Goal: Information Seeking & Learning: Understand process/instructions

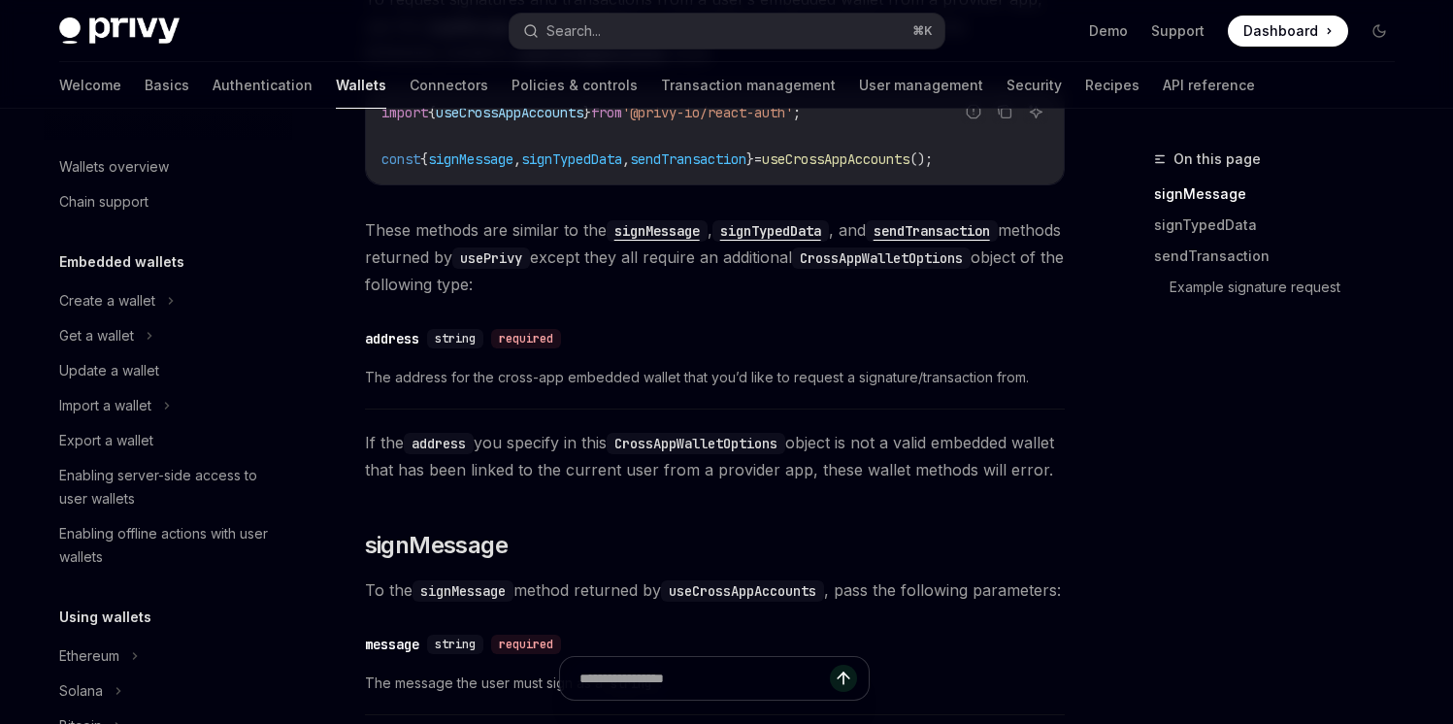
scroll to position [1246, 0]
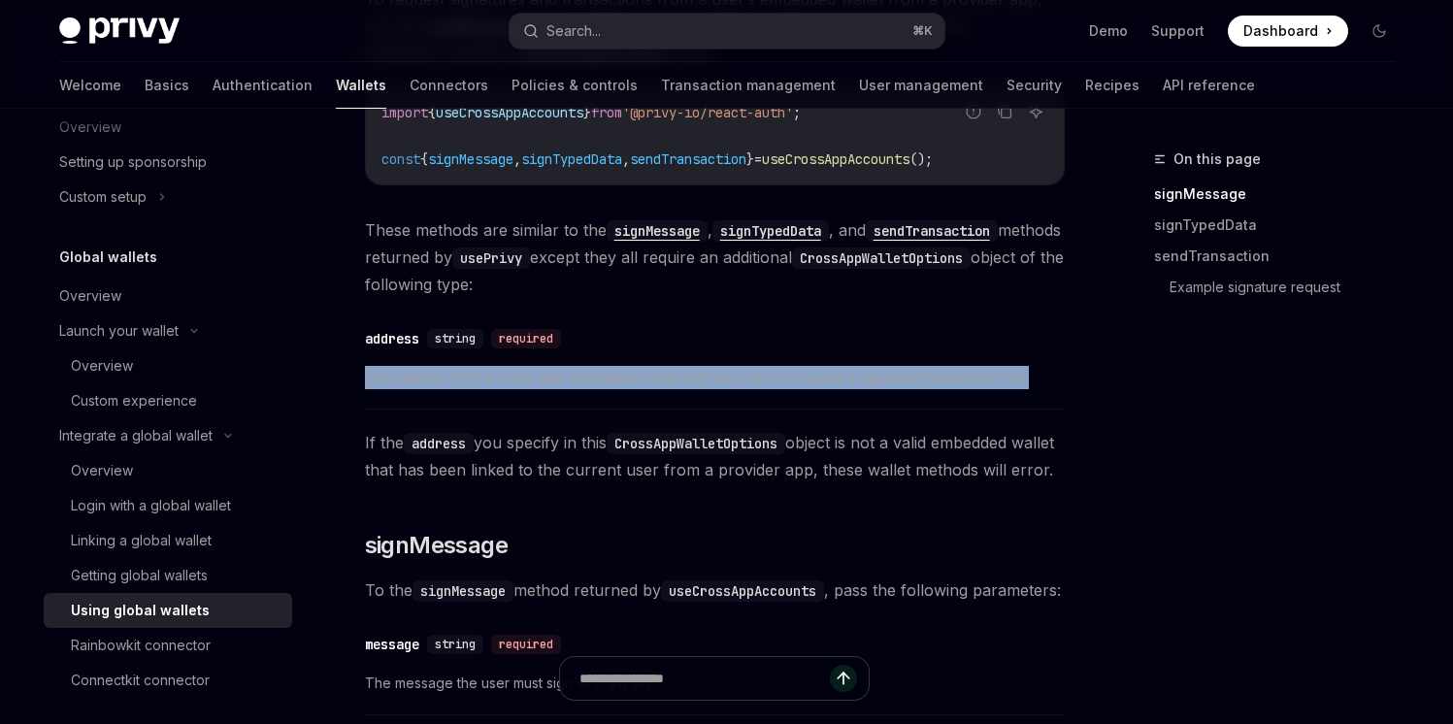
drag, startPoint x: 1029, startPoint y: 373, endPoint x: 1025, endPoint y: 339, distance: 34.2
click at [1025, 339] on div "​ address string required The address for the cross-app embedded wallet that yo…" at bounding box center [715, 363] width 700 height 92
click at [1025, 339] on div "​ address string required" at bounding box center [705, 338] width 681 height 23
drag, startPoint x: 1052, startPoint y: 371, endPoint x: 1043, endPoint y: 350, distance: 22.6
click at [1043, 350] on div "​ address string required The address for the cross-app embedded wallet that yo…" at bounding box center [715, 363] width 700 height 92
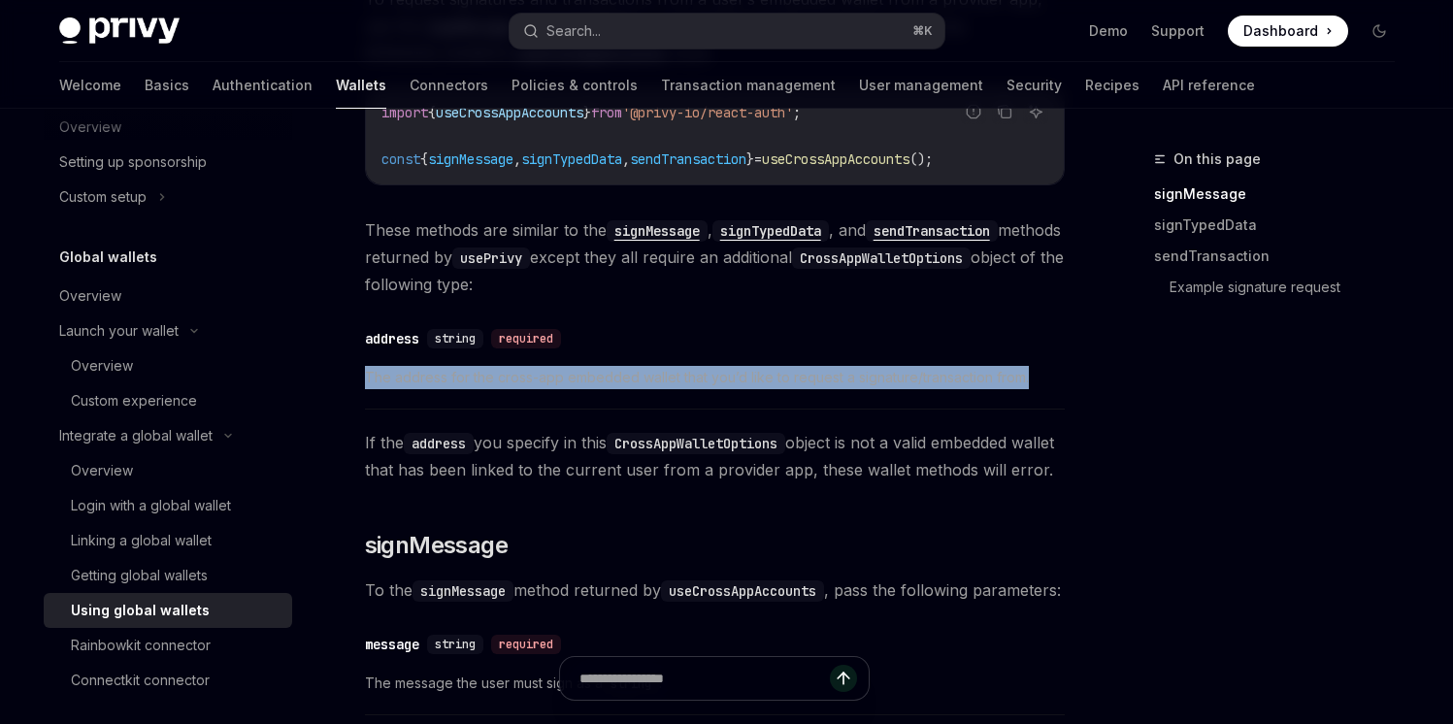
click at [1043, 350] on div "​ address string required The address for the cross-app embedded wallet that yo…" at bounding box center [715, 363] width 700 height 92
drag, startPoint x: 1059, startPoint y: 383, endPoint x: 1037, endPoint y: 351, distance: 38.3
click at [1037, 351] on div "​ address string required The address for the cross-app embedded wallet that yo…" at bounding box center [715, 363] width 700 height 92
copy span "The address for the cross-app embedded wallet that you’d like to request a sign…"
drag, startPoint x: 483, startPoint y: 508, endPoint x: 368, endPoint y: 215, distance: 314.8
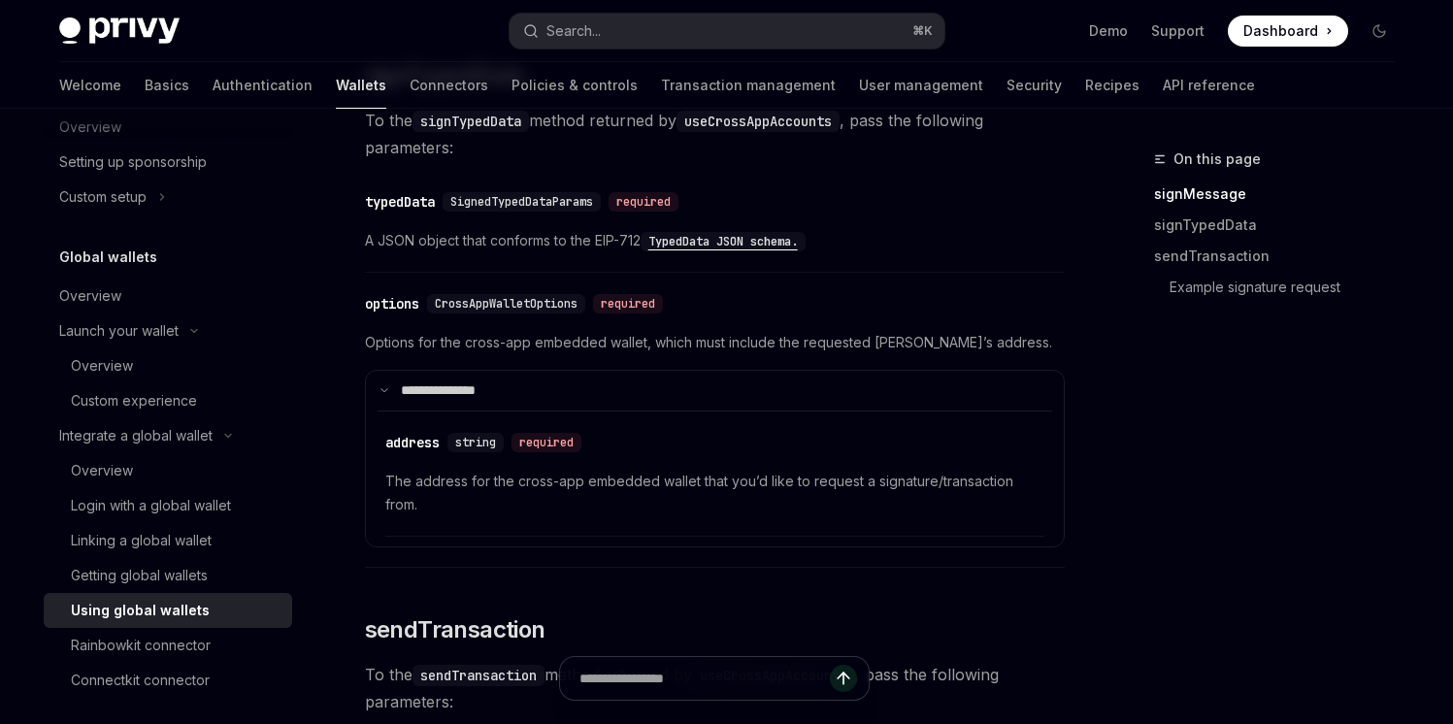
scroll to position [1572, 0]
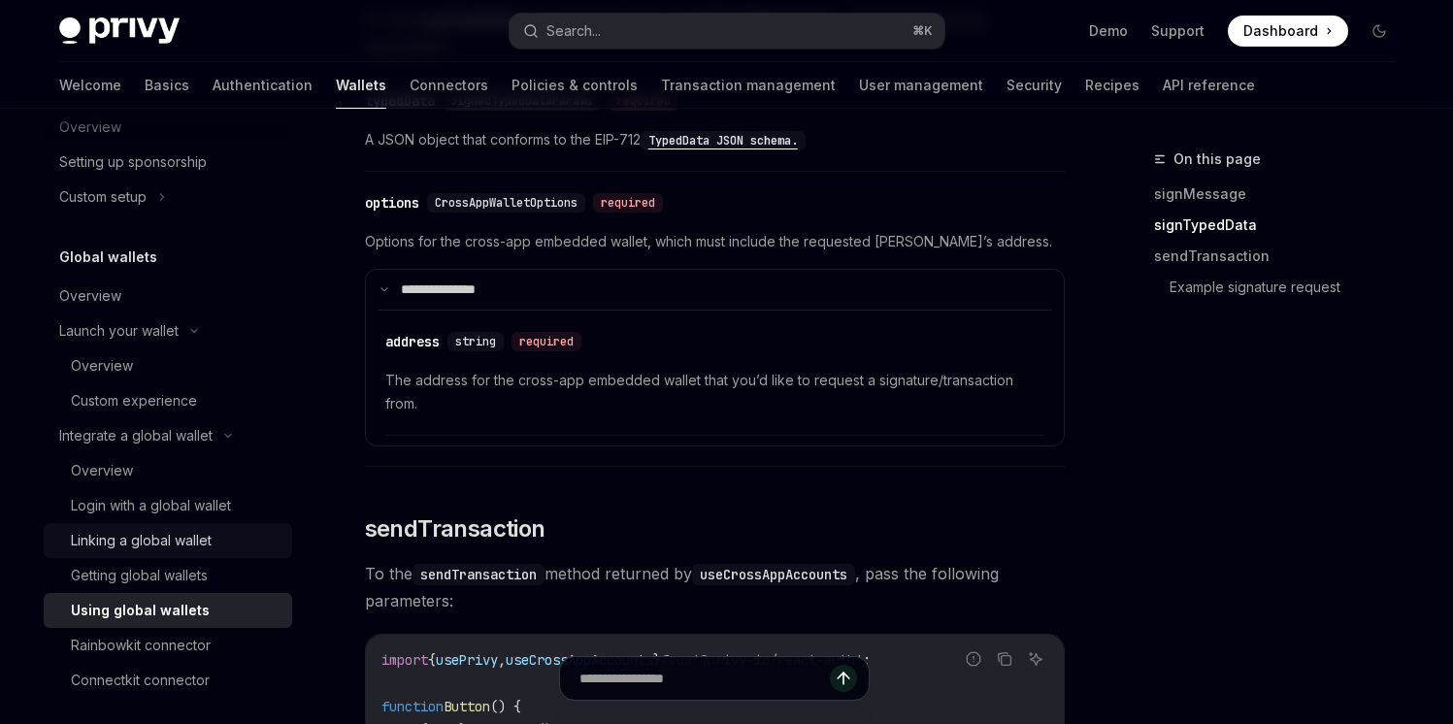
click at [207, 546] on div "Linking a global wallet" at bounding box center [141, 540] width 141 height 23
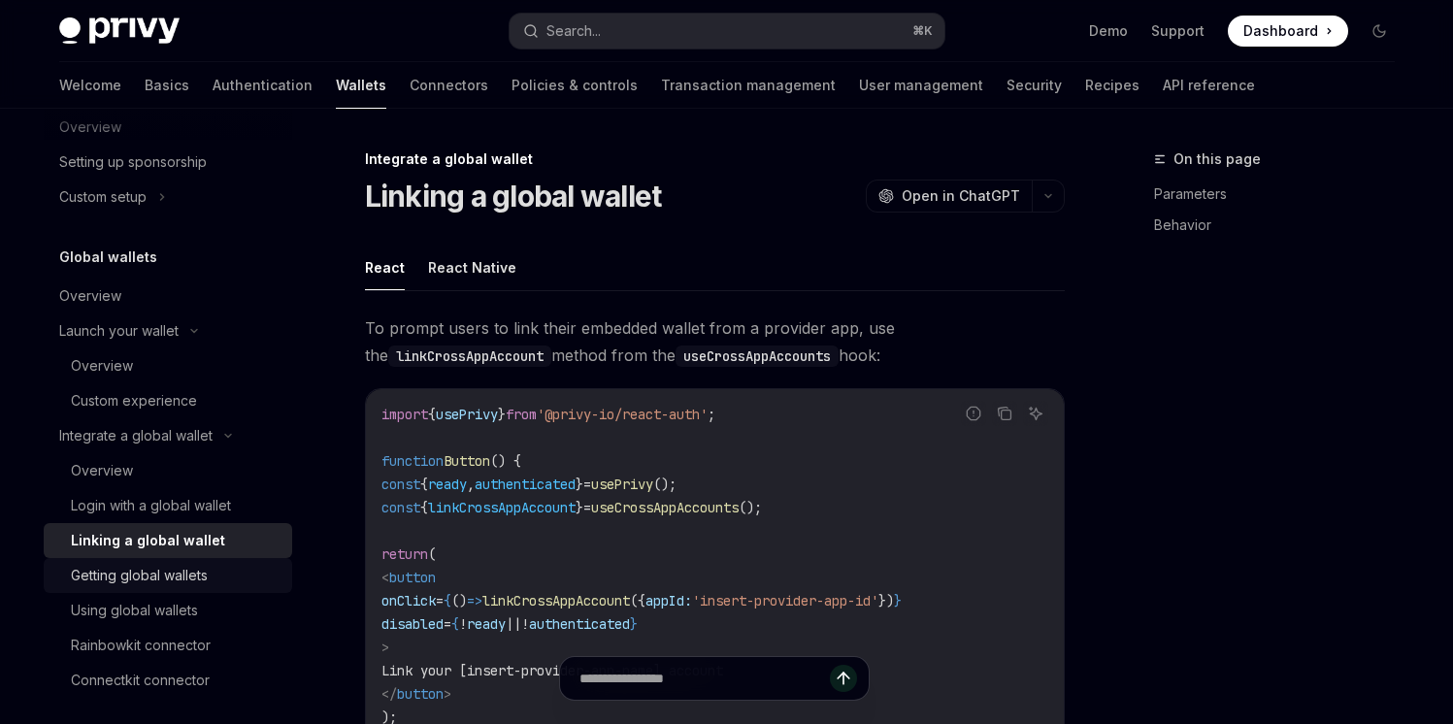
click at [202, 578] on div "Getting global wallets" at bounding box center [139, 575] width 137 height 23
type textarea "*"
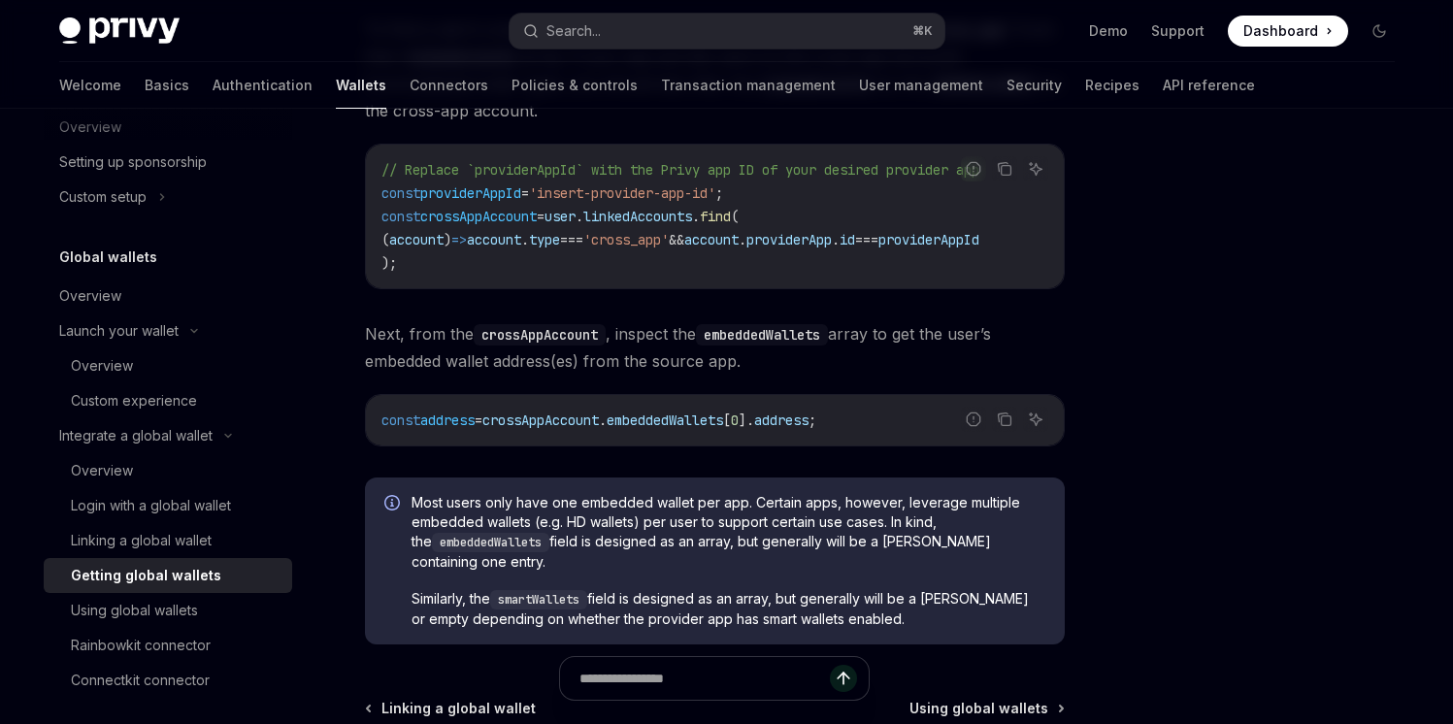
scroll to position [1481, 0]
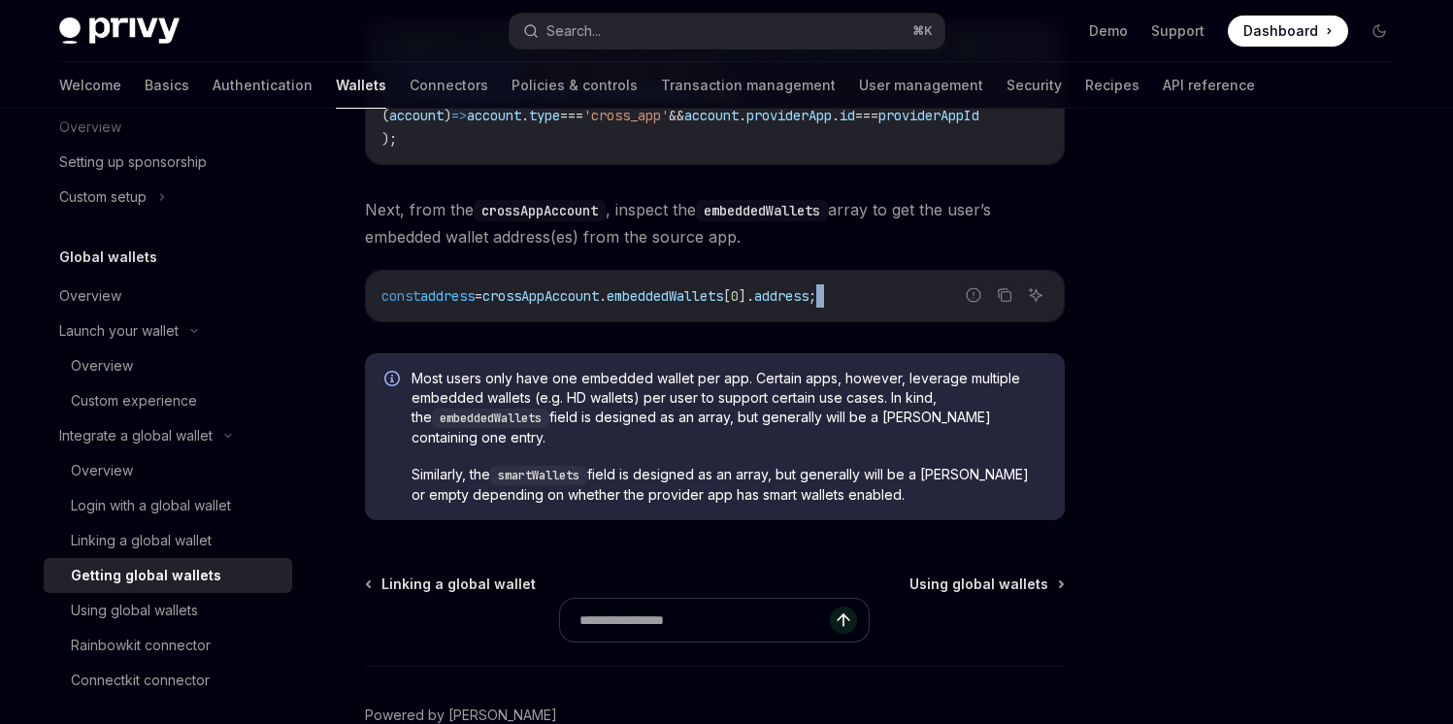
drag, startPoint x: 882, startPoint y: 380, endPoint x: 382, endPoint y: 382, distance: 500.0
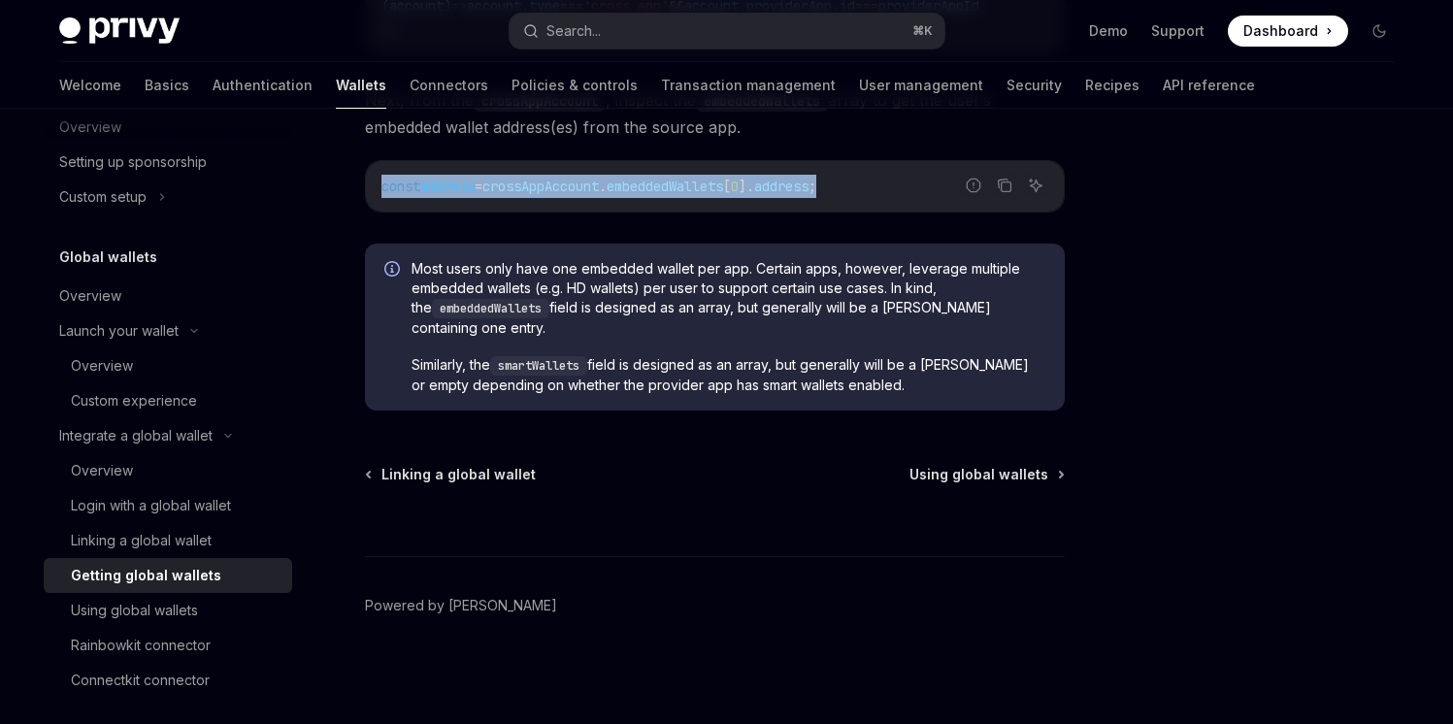
drag, startPoint x: 384, startPoint y: 191, endPoint x: 930, endPoint y: 201, distance: 546.7
click at [930, 201] on div "const address = crossAppAccount . embeddedWallets [ 0 ]. address ;" at bounding box center [715, 186] width 698 height 50
copy span "const address = crossAppAccount . embeddedWallets [ 0 ]. address ;"
